Goal: Transaction & Acquisition: Purchase product/service

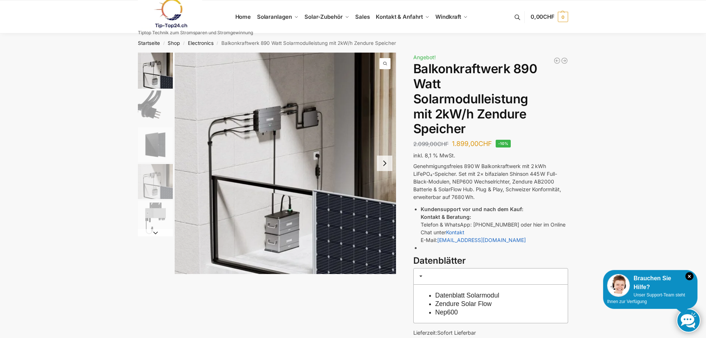
click at [389, 166] on button "Next slide" at bounding box center [384, 162] width 15 height 15
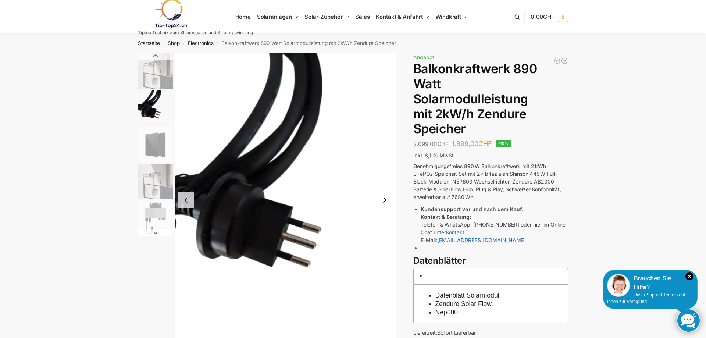
click at [389, 166] on img "2 / 5" at bounding box center [285, 200] width 221 height 295
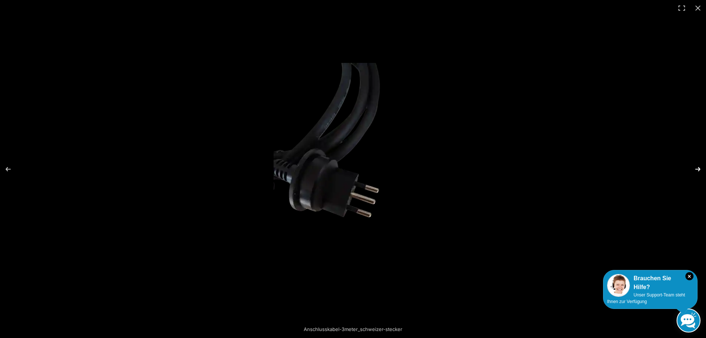
click at [698, 169] on button "Next (arrow right)" at bounding box center [693, 169] width 26 height 37
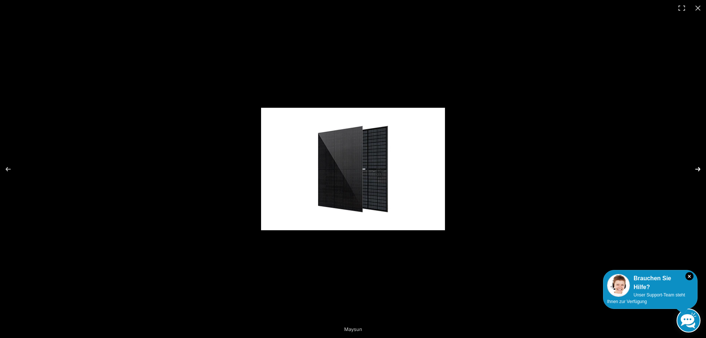
click at [698, 169] on button "Next (arrow right)" at bounding box center [693, 169] width 26 height 37
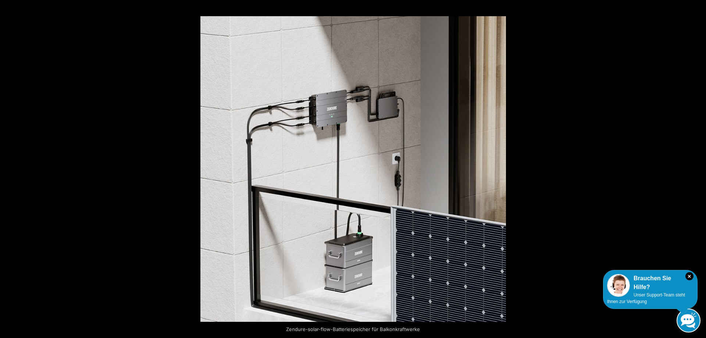
click at [698, 169] on button "Next (arrow right)" at bounding box center [693, 169] width 26 height 37
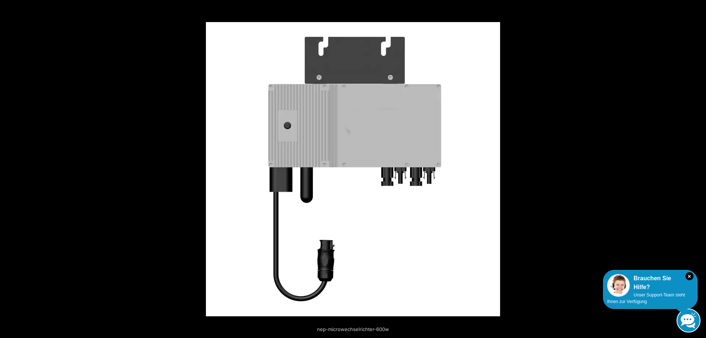
click at [698, 169] on button "Next (arrow right)" at bounding box center [693, 169] width 26 height 37
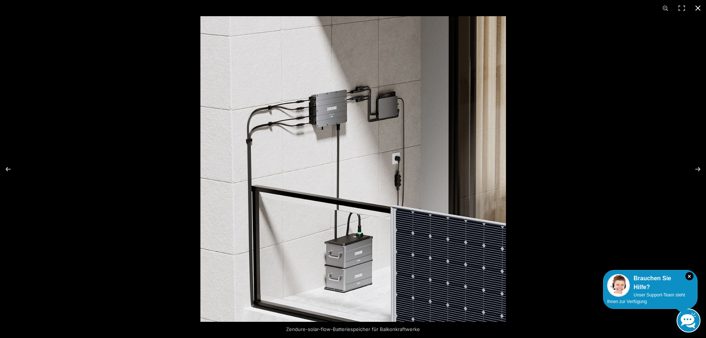
click at [696, 9] on button "Close (Esc)" at bounding box center [698, 8] width 16 height 16
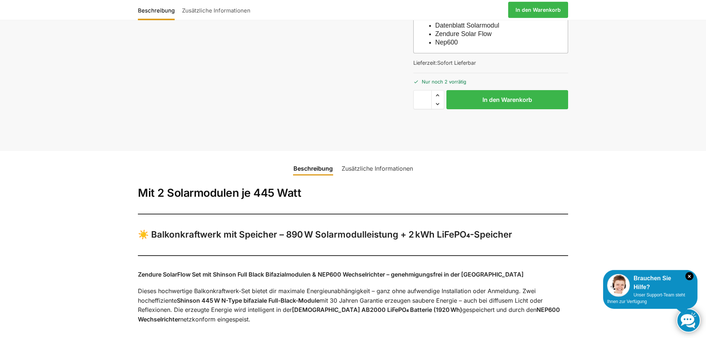
scroll to position [300, 0]
